Goal: Information Seeking & Learning: Stay updated

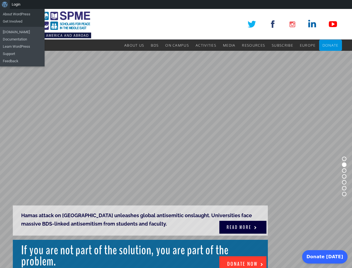
click at [176, 138] on rs-slide "Hamas attack on [GEOGRAPHIC_DATA] unleashes global antisemitic onslaught. Unive…" at bounding box center [176, 176] width 352 height 251
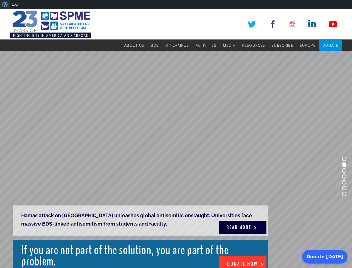
click at [176, 4] on div "About WordPress About WordPress Get Involved [DOMAIN_NAME] Documentation Learn …" at bounding box center [176, 4] width 352 height 9
click at [176, 138] on rs-slide "Hamas attack on [GEOGRAPHIC_DATA] unleashes global antisemitic onslaught. Unive…" at bounding box center [176, 176] width 352 height 251
click at [176, 159] on rs-slide "Hamas attack on [GEOGRAPHIC_DATA] unleashes global antisemitic onslaught. Unive…" at bounding box center [176, 176] width 352 height 251
click at [345, 159] on rs-bullet at bounding box center [344, 159] width 4 height 4
click at [345, 165] on rs-bullet at bounding box center [344, 164] width 4 height 4
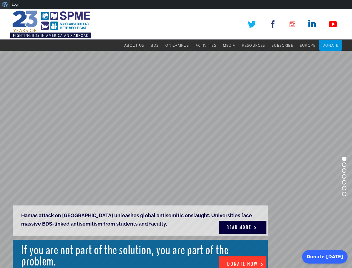
click at [345, 171] on rs-bullet at bounding box center [344, 170] width 4 height 4
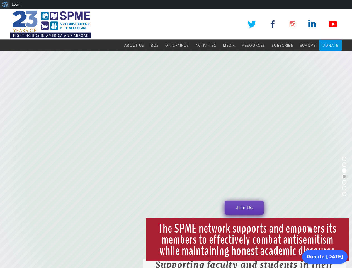
click at [345, 176] on rs-bullet at bounding box center [344, 176] width 4 height 4
click at [345, 182] on rs-bullet at bounding box center [344, 182] width 4 height 4
